Goal: Navigation & Orientation: Understand site structure

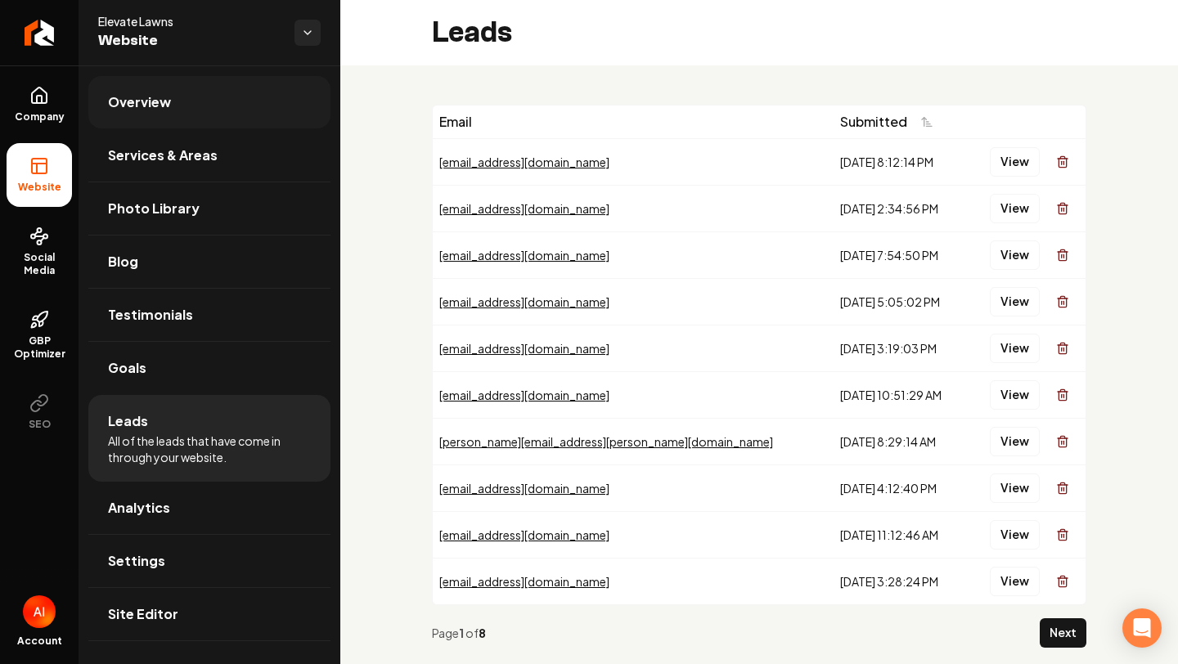
click at [126, 116] on link "Overview" at bounding box center [209, 102] width 242 height 52
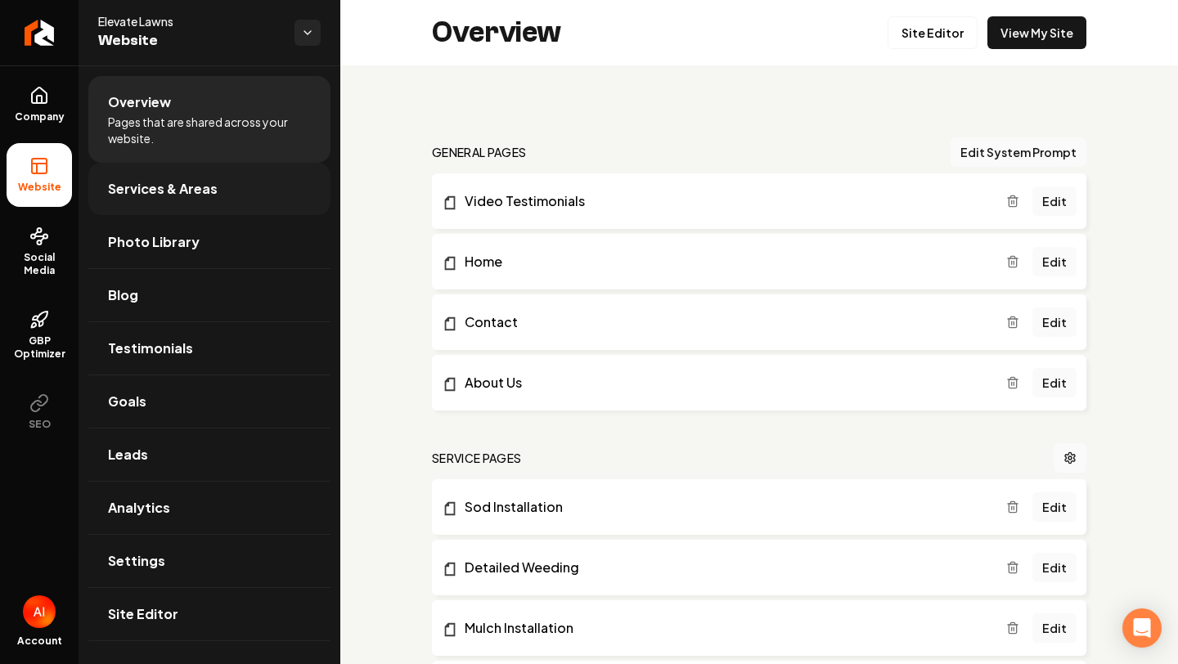
click at [232, 184] on link "Services & Areas" at bounding box center [209, 189] width 242 height 52
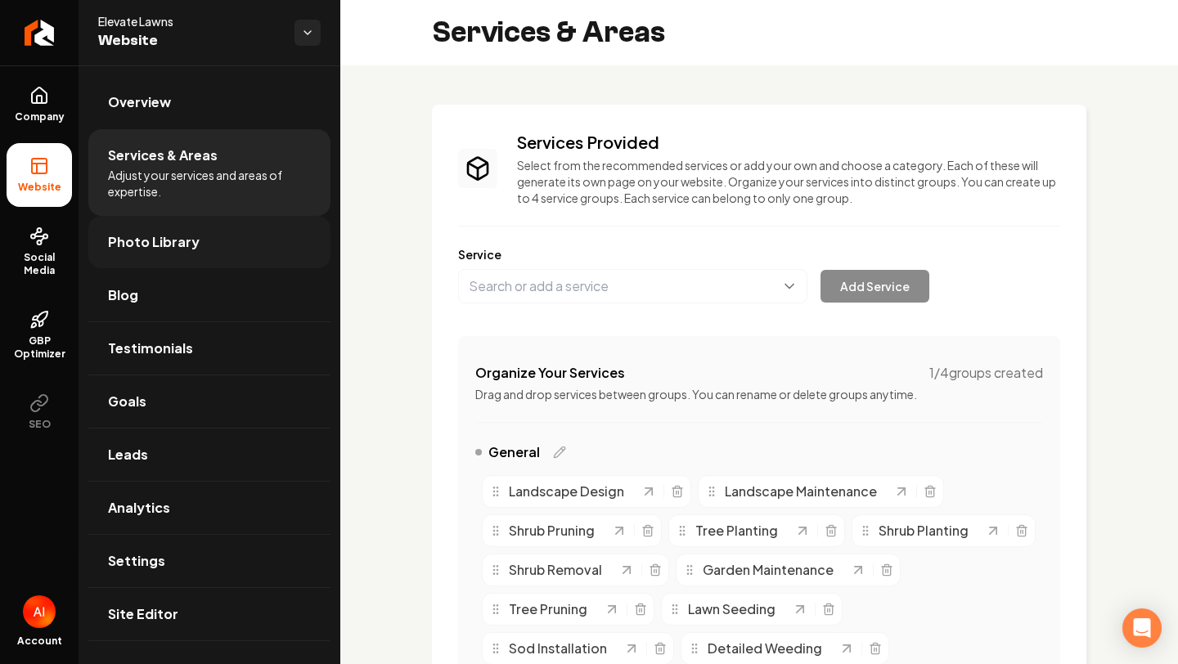
click at [233, 219] on link "Photo Library" at bounding box center [209, 242] width 242 height 52
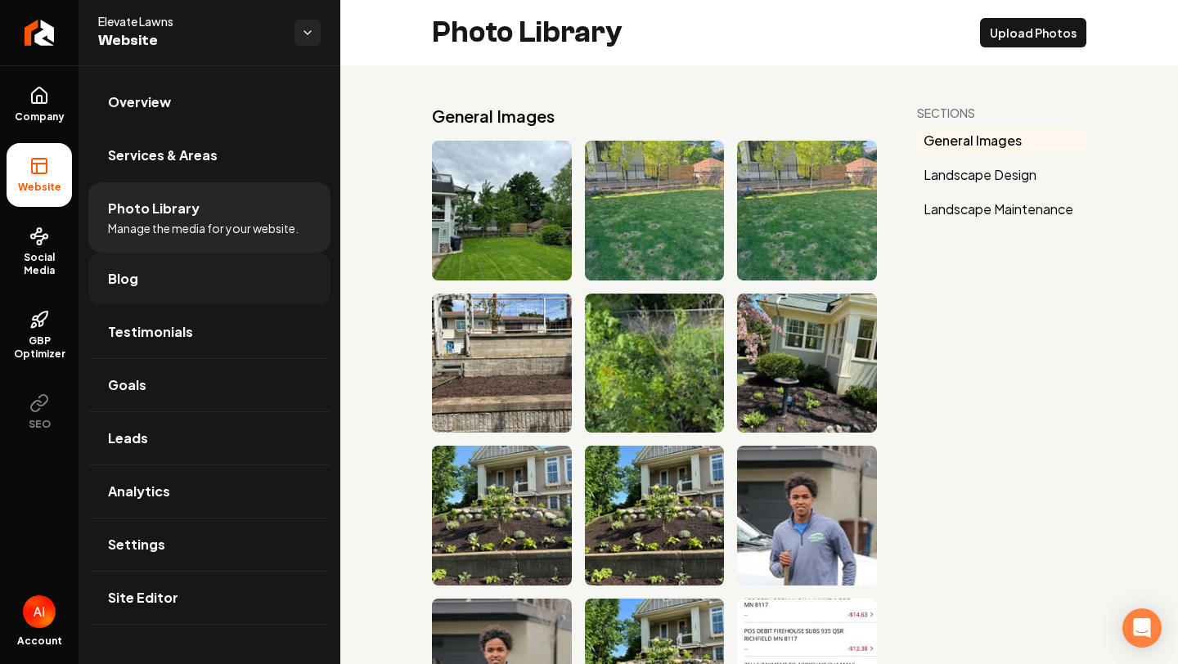
click at [213, 277] on link "Blog" at bounding box center [209, 279] width 242 height 52
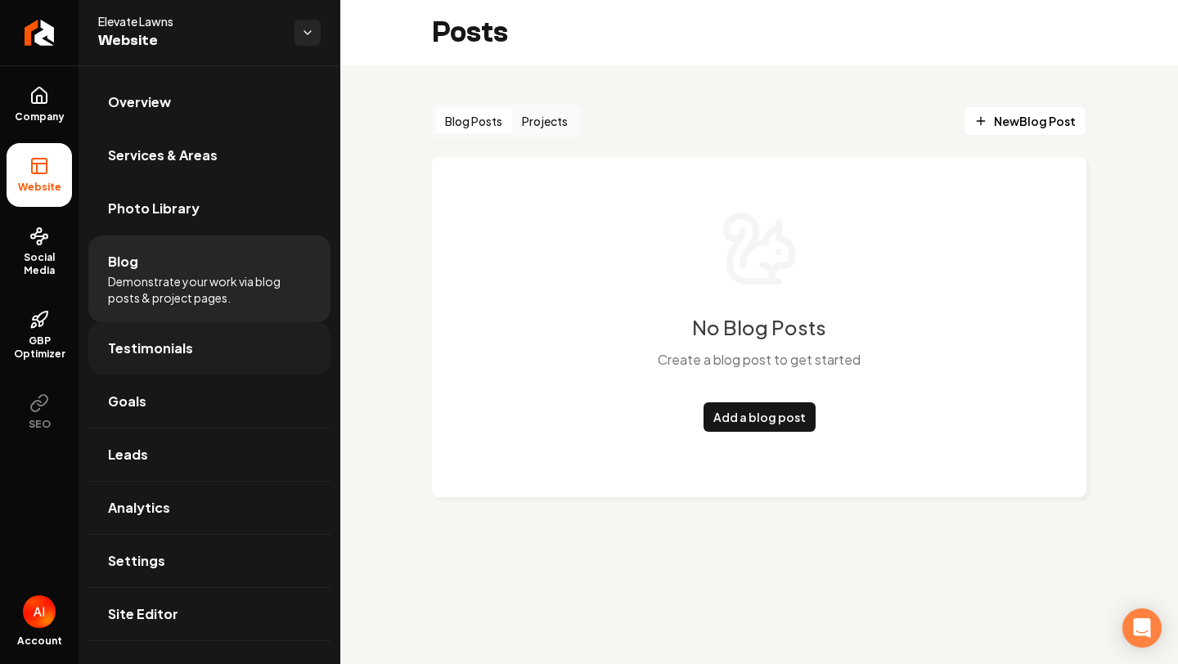
click at [253, 355] on link "Testimonials" at bounding box center [209, 348] width 242 height 52
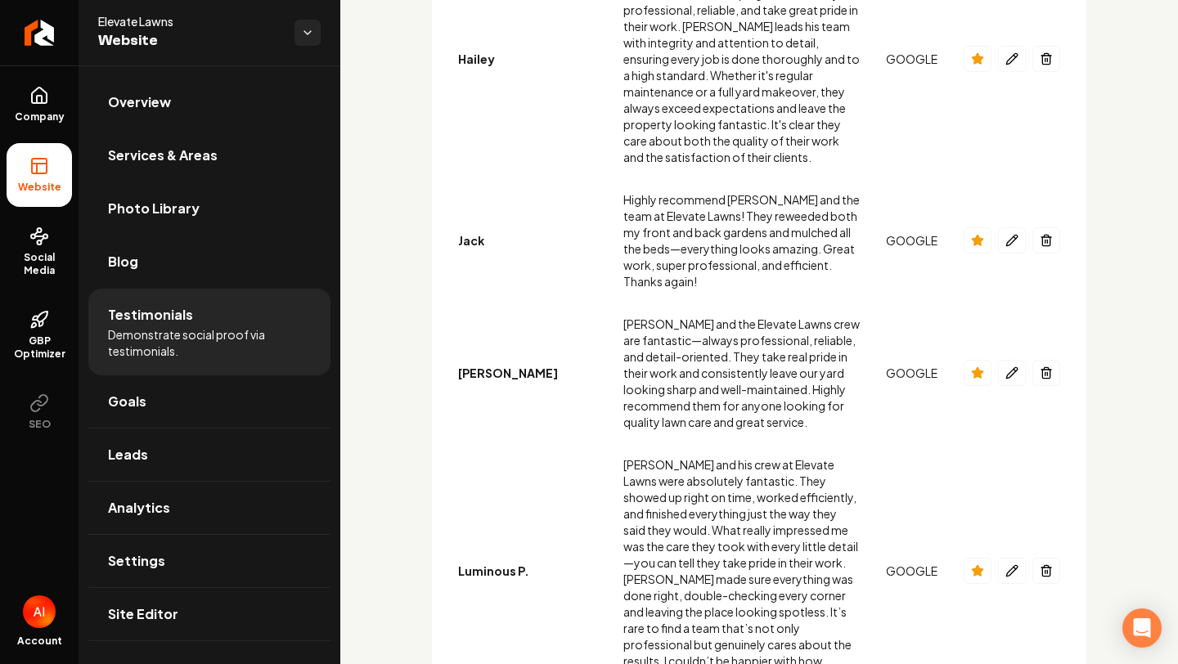
scroll to position [514, 0]
